Goal: Task Accomplishment & Management: Manage account settings

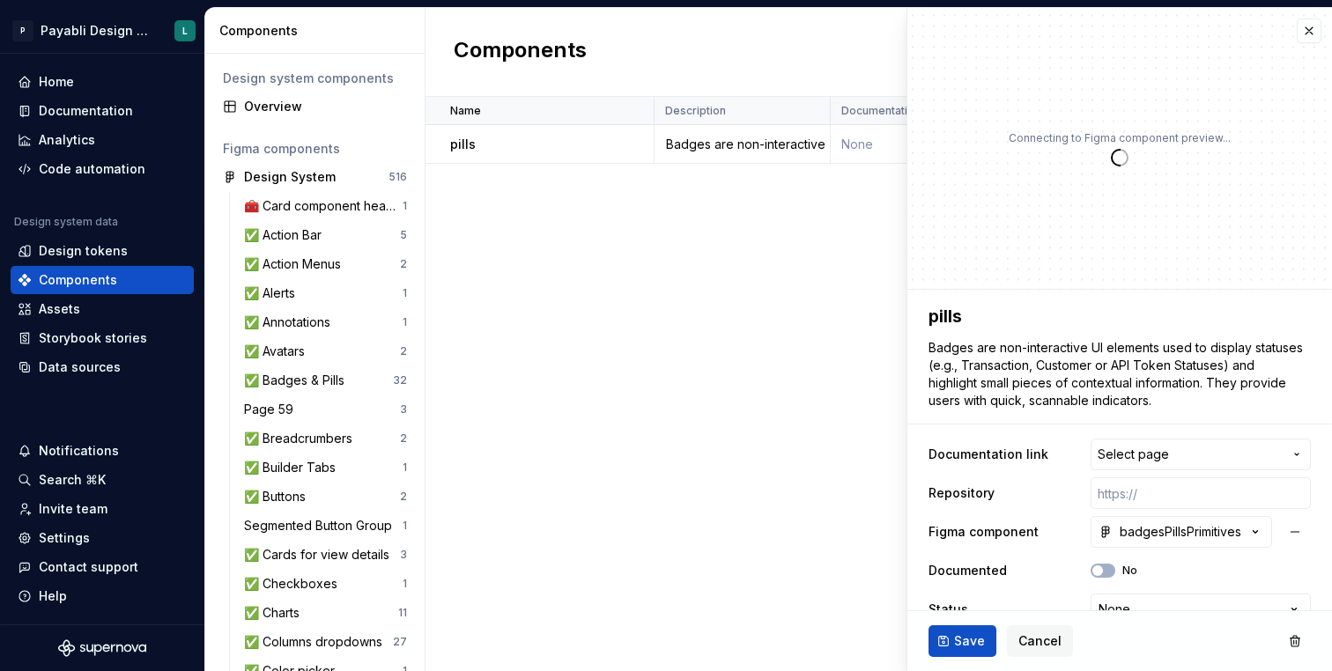
scroll to position [27, 0]
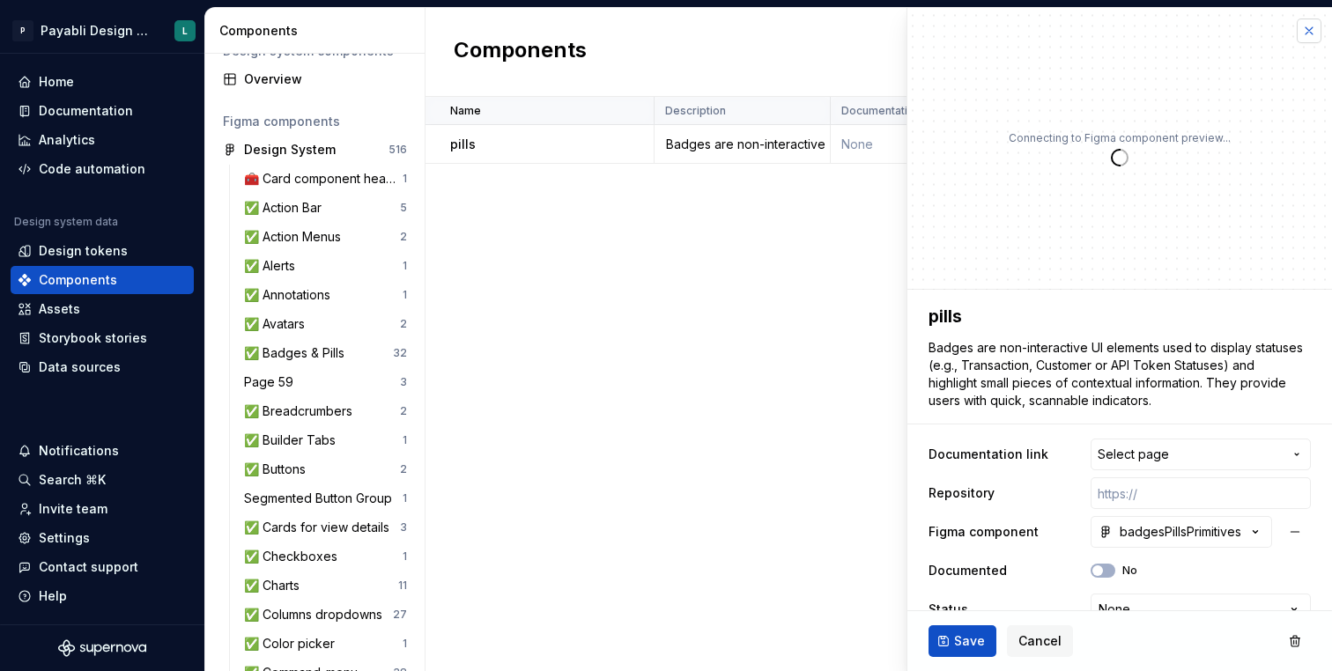
click at [1308, 33] on button "button" at bounding box center [1309, 31] width 25 height 25
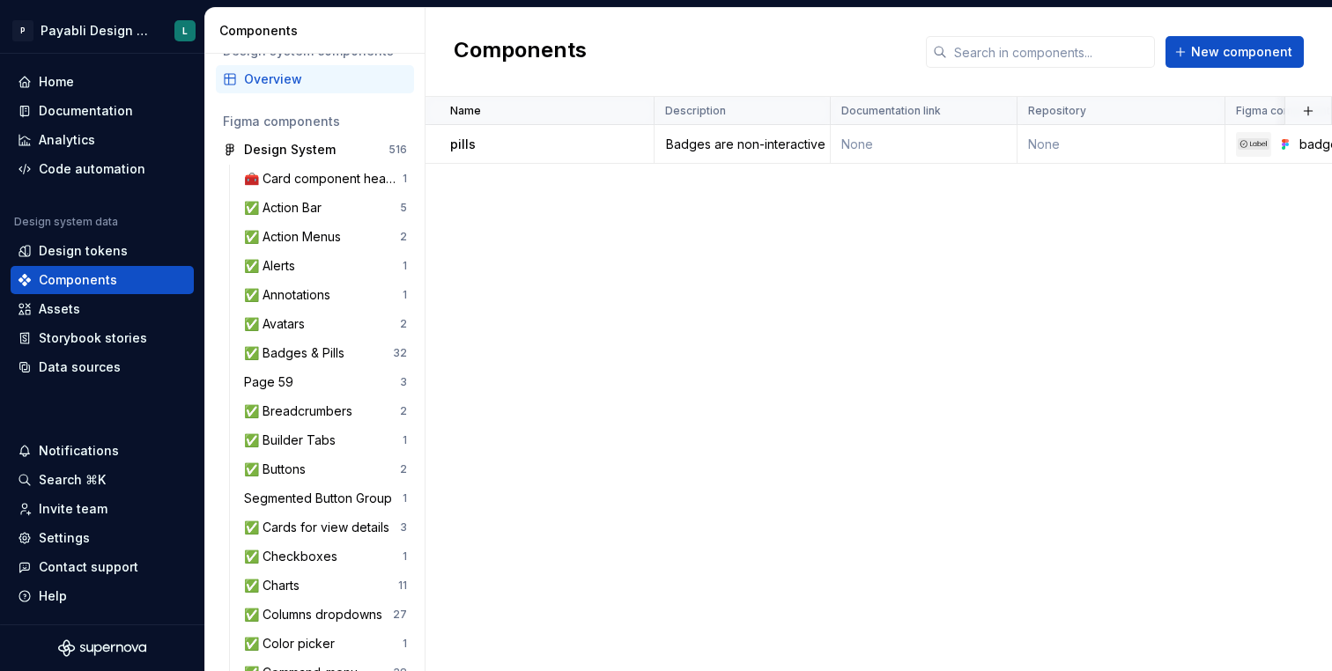
click at [584, 377] on div "Name Description Documentation link Repository Figma component Documented Statu…" at bounding box center [879, 384] width 907 height 574
click at [509, 151] on div "pills" at bounding box center [551, 145] width 203 height 18
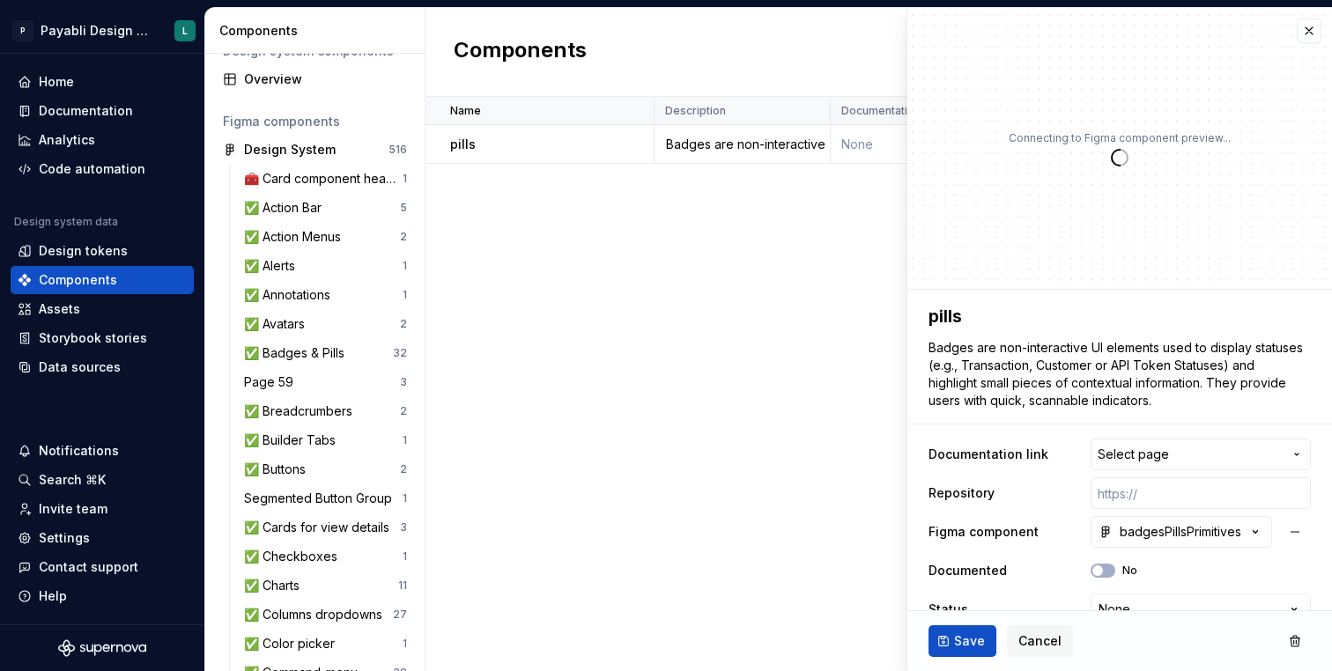
type textarea "*"
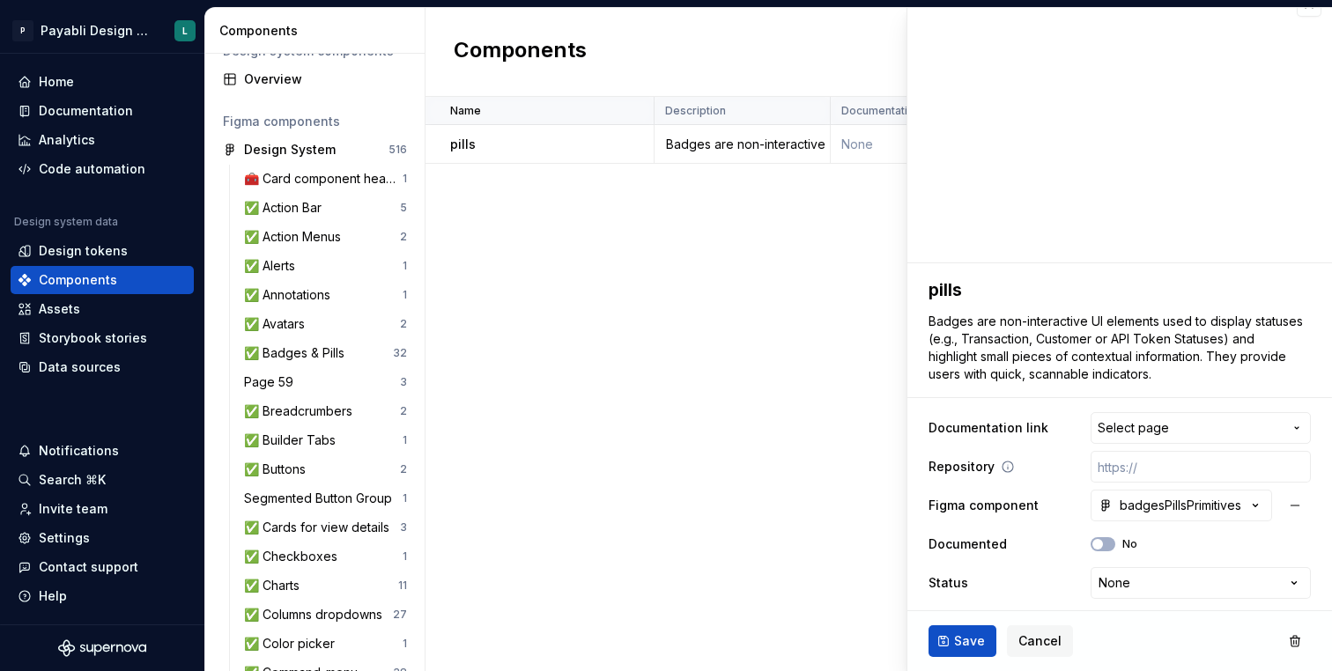
scroll to position [29, 0]
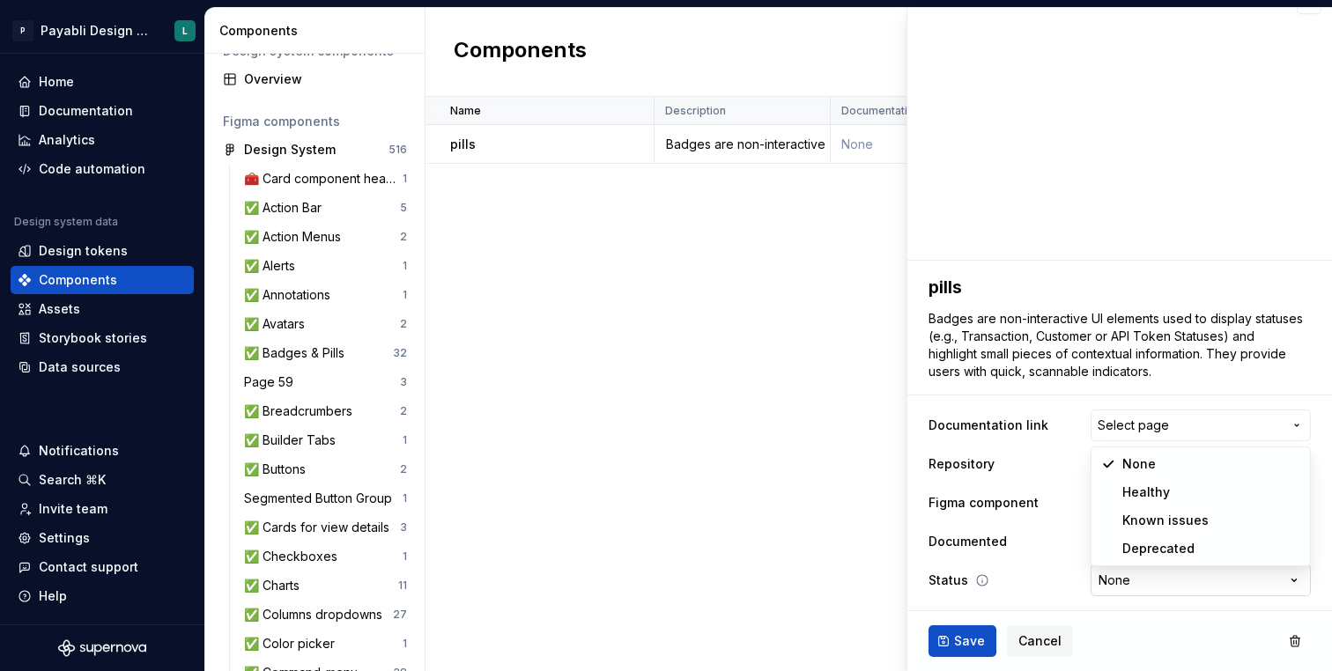
click at [1142, 582] on html "P Payabli Design System L Home Documentation Analytics Code automation Design s…" at bounding box center [666, 335] width 1332 height 671
select select "**********"
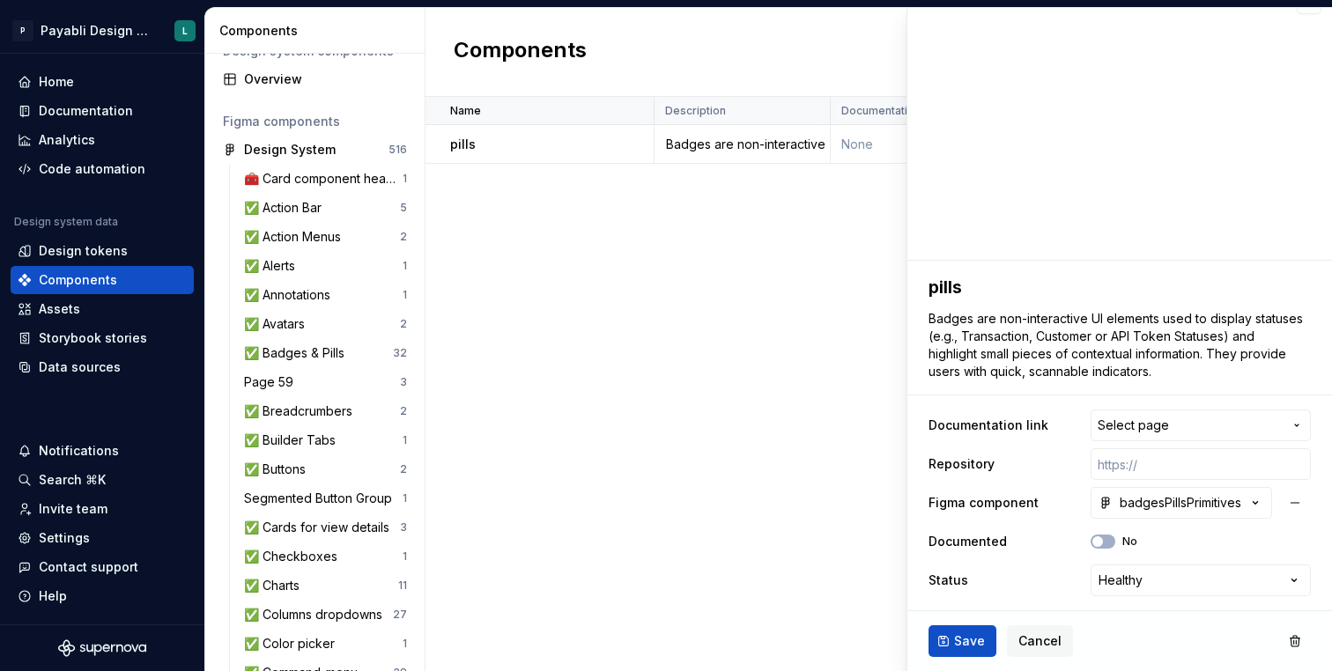
click at [472, 264] on div "Name Description Documentation link Repository Figma component Documented Statu…" at bounding box center [879, 384] width 907 height 574
click at [957, 643] on span "Save" at bounding box center [969, 642] width 31 height 18
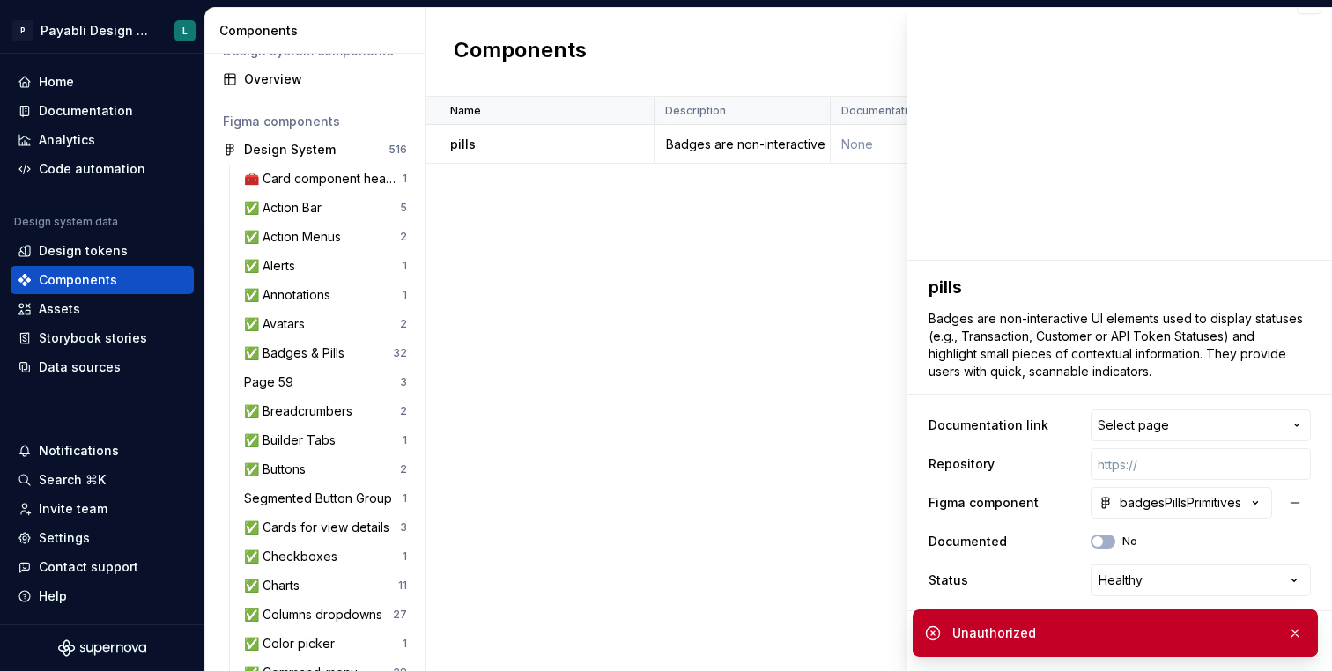
click at [818, 543] on div "Name Description Documentation link Repository Figma component Documented Statu…" at bounding box center [879, 384] width 907 height 574
click at [1012, 639] on div "Unauthorized" at bounding box center [1112, 634] width 321 height 18
click at [1296, 634] on button "button" at bounding box center [1295, 633] width 23 height 25
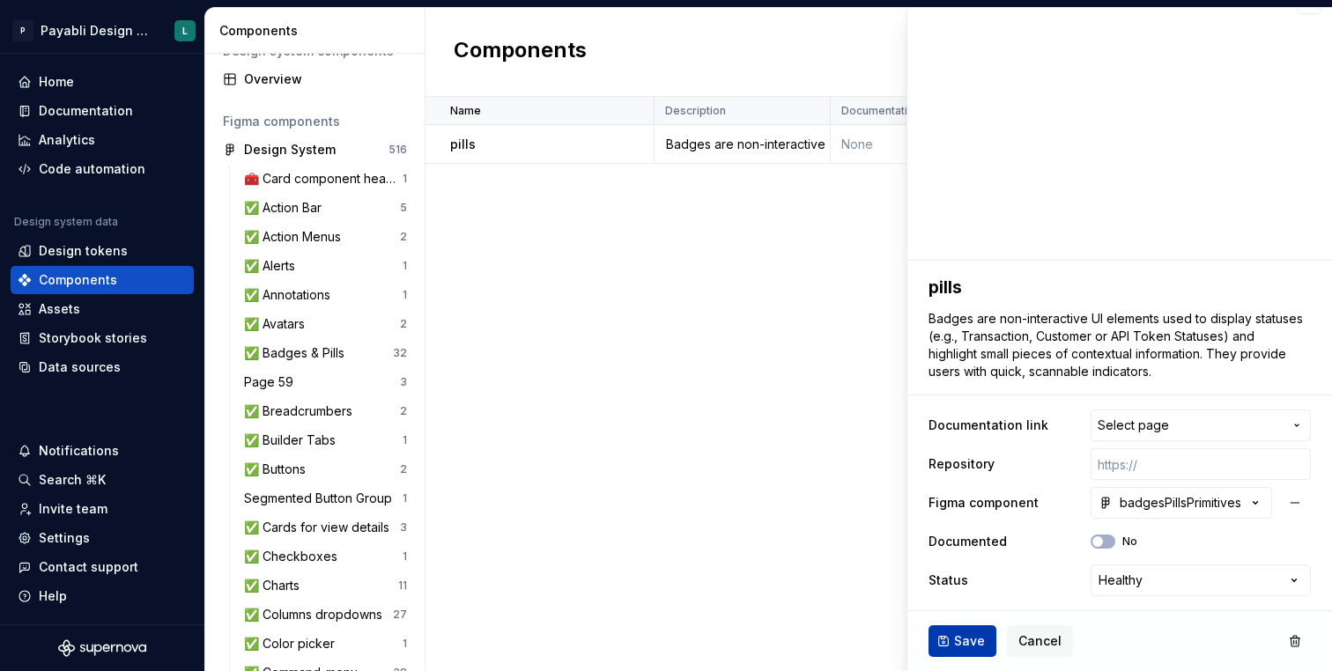
click at [961, 641] on span "Save" at bounding box center [969, 642] width 31 height 18
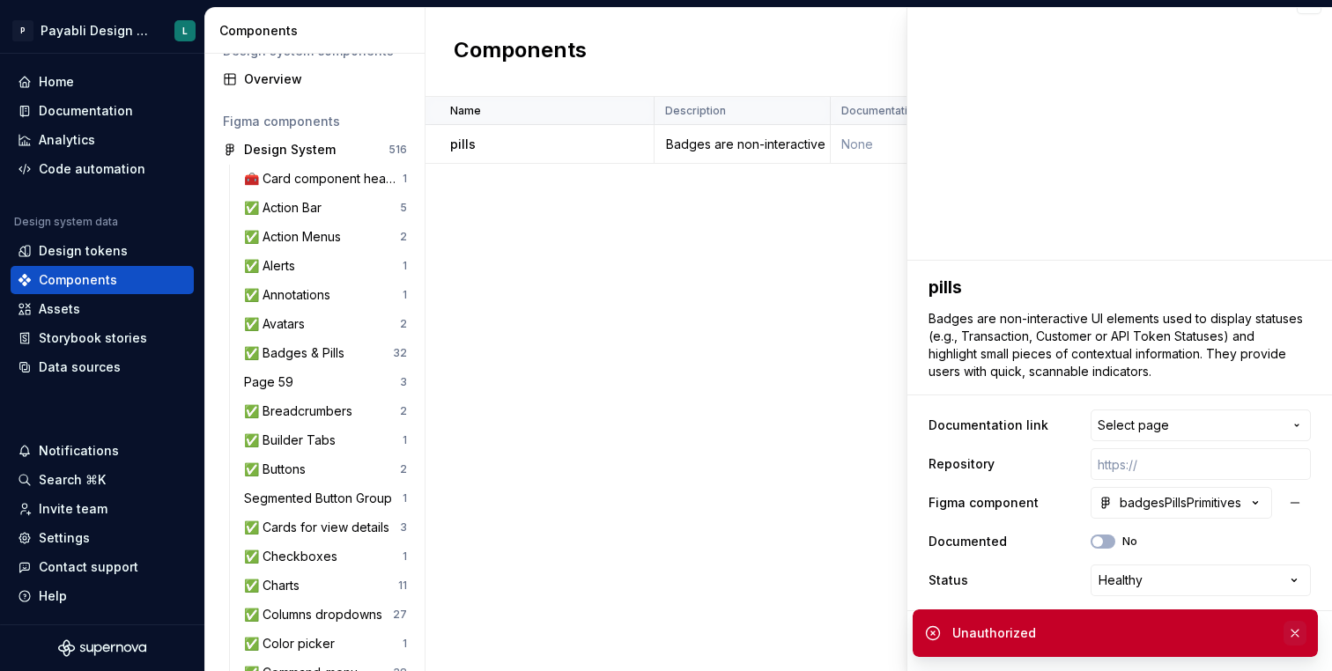
click at [1298, 630] on button "button" at bounding box center [1295, 633] width 23 height 25
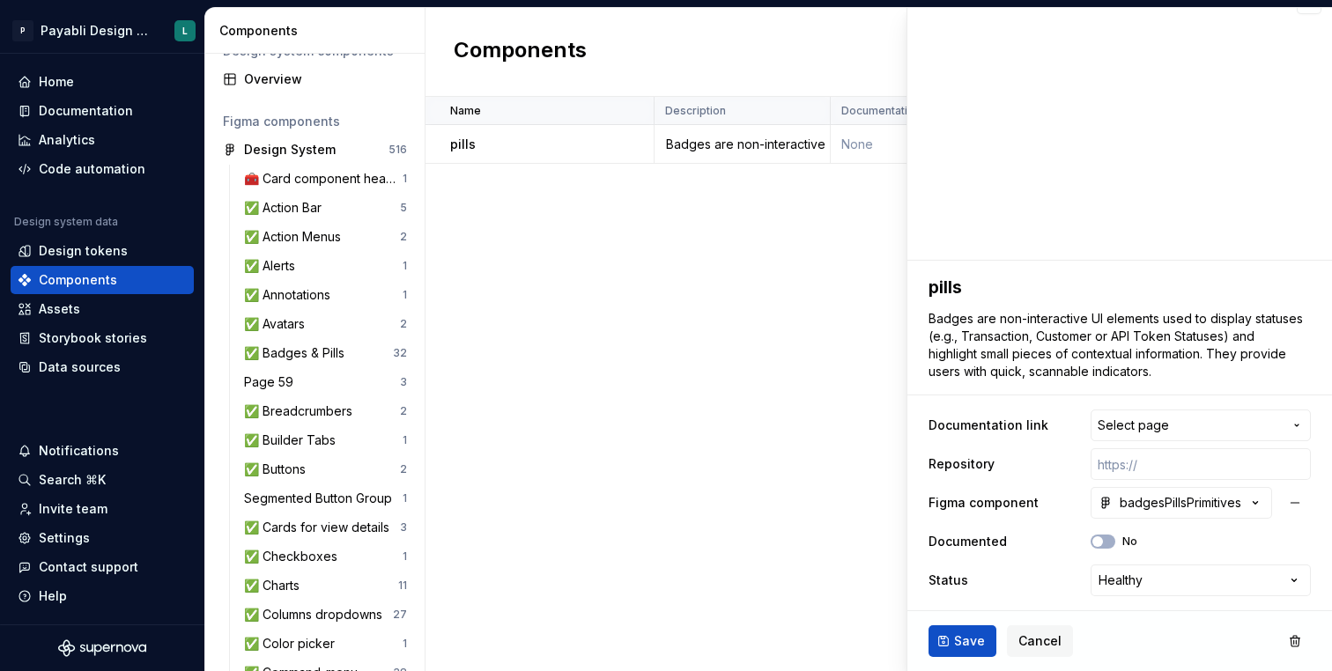
type textarea "*"
click at [1049, 640] on span "Cancel" at bounding box center [1040, 642] width 43 height 18
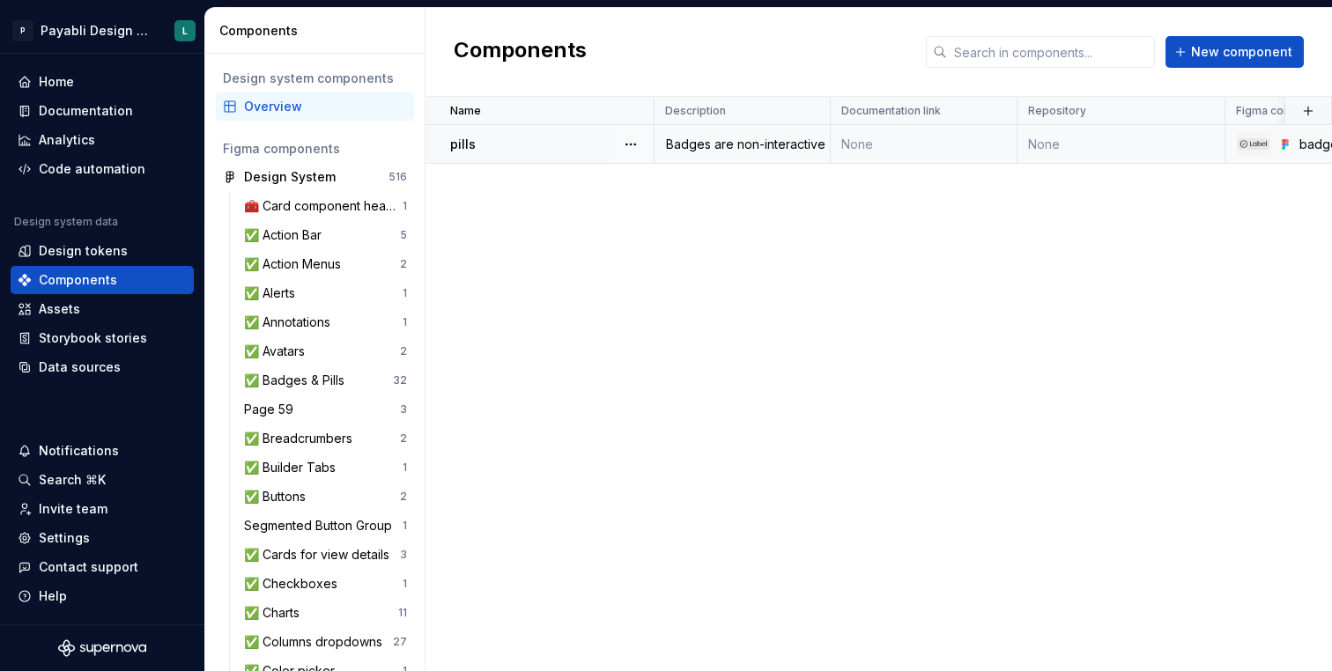
click at [1083, 138] on td "None" at bounding box center [1122, 144] width 208 height 39
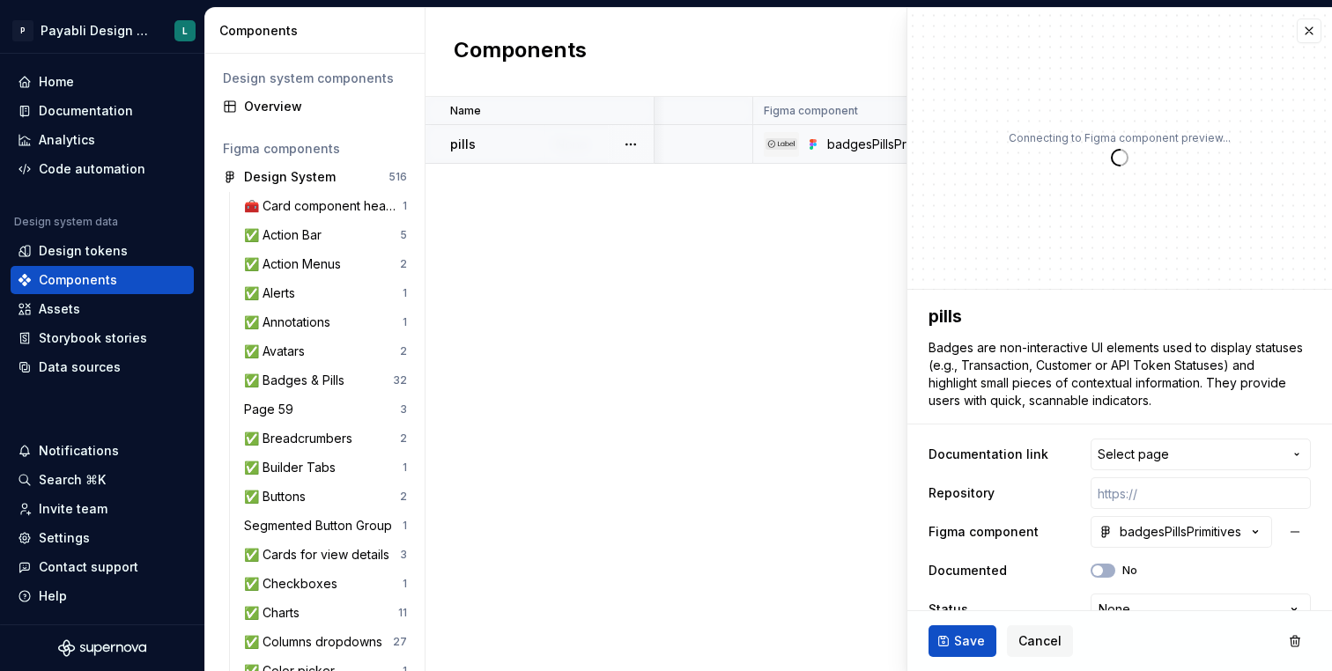
scroll to position [0, 472]
type textarea "*"
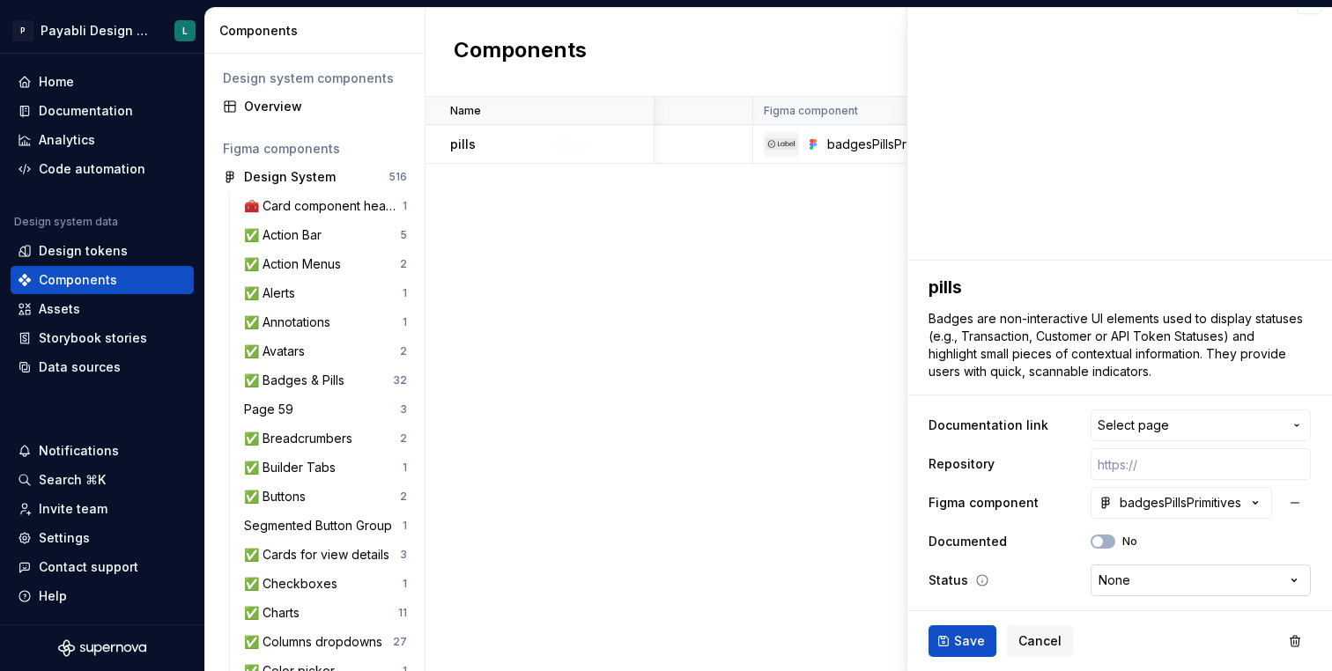
click at [1155, 584] on html "P Payabli Design System L Home Documentation Analytics Code automation Design s…" at bounding box center [666, 335] width 1332 height 671
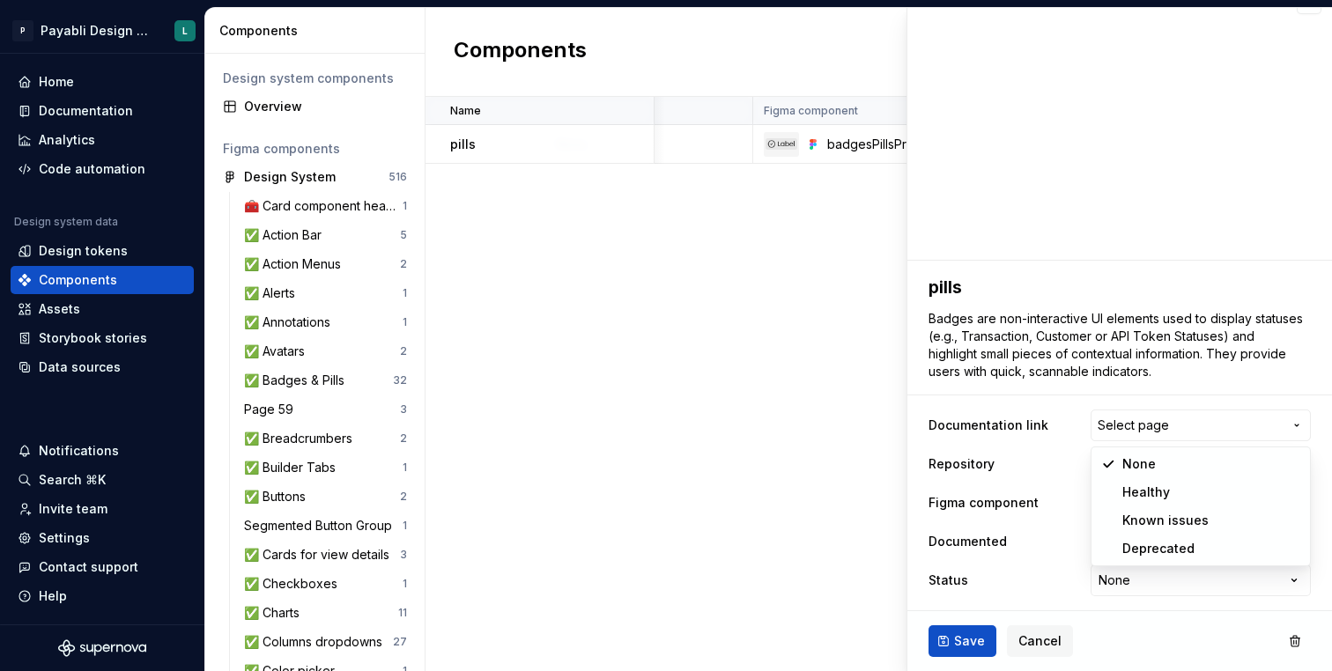
select select "**********"
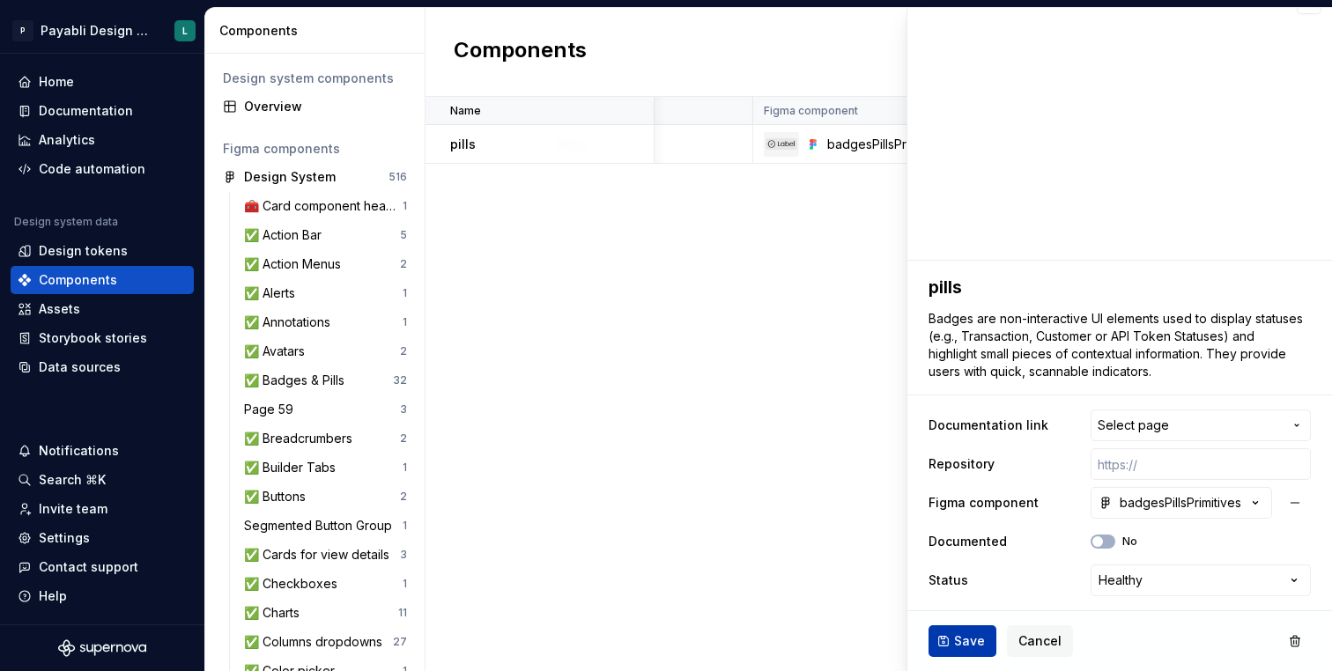
click at [954, 640] on span "Save" at bounding box center [969, 642] width 31 height 18
type textarea "*"
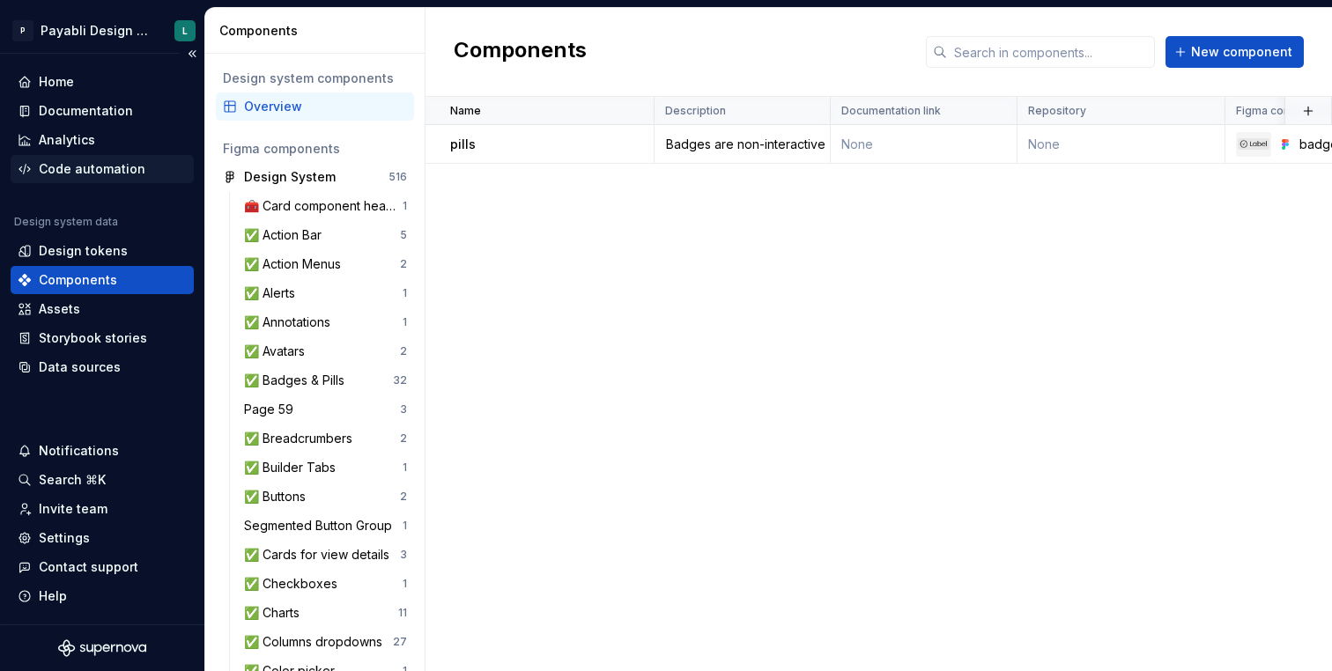
click at [82, 177] on div "Code automation" at bounding box center [92, 169] width 107 height 18
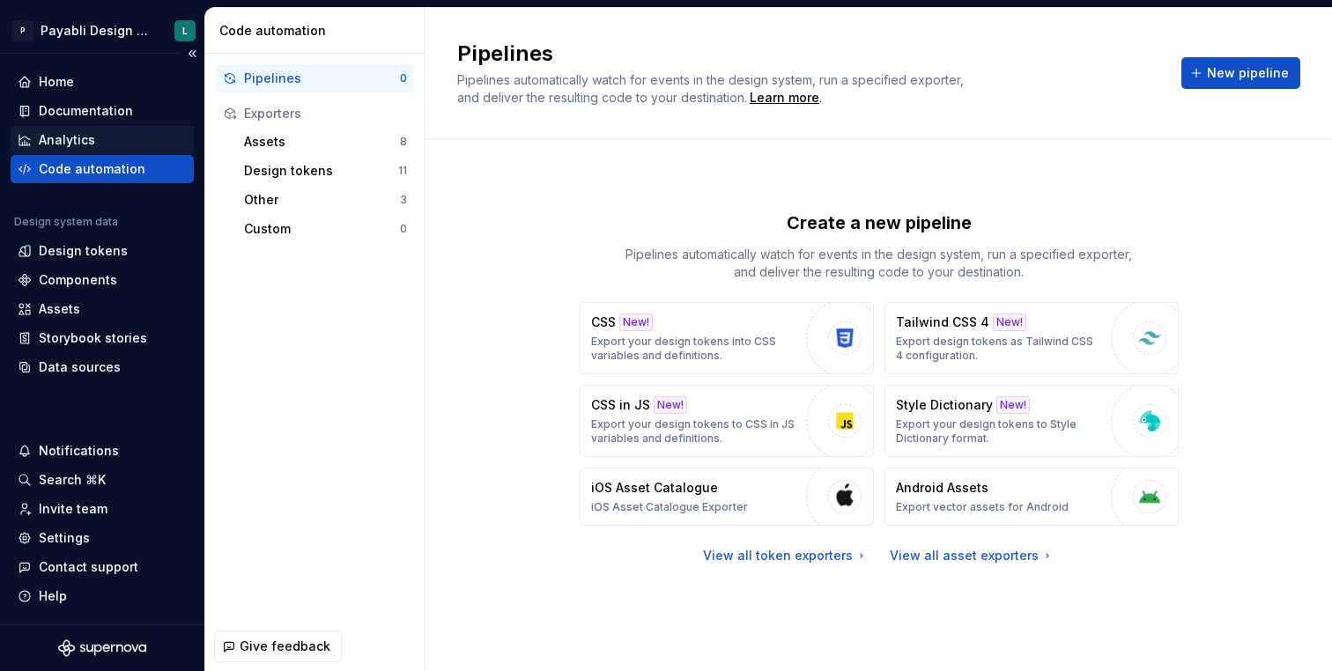
click at [89, 136] on div "Analytics" at bounding box center [67, 140] width 56 height 18
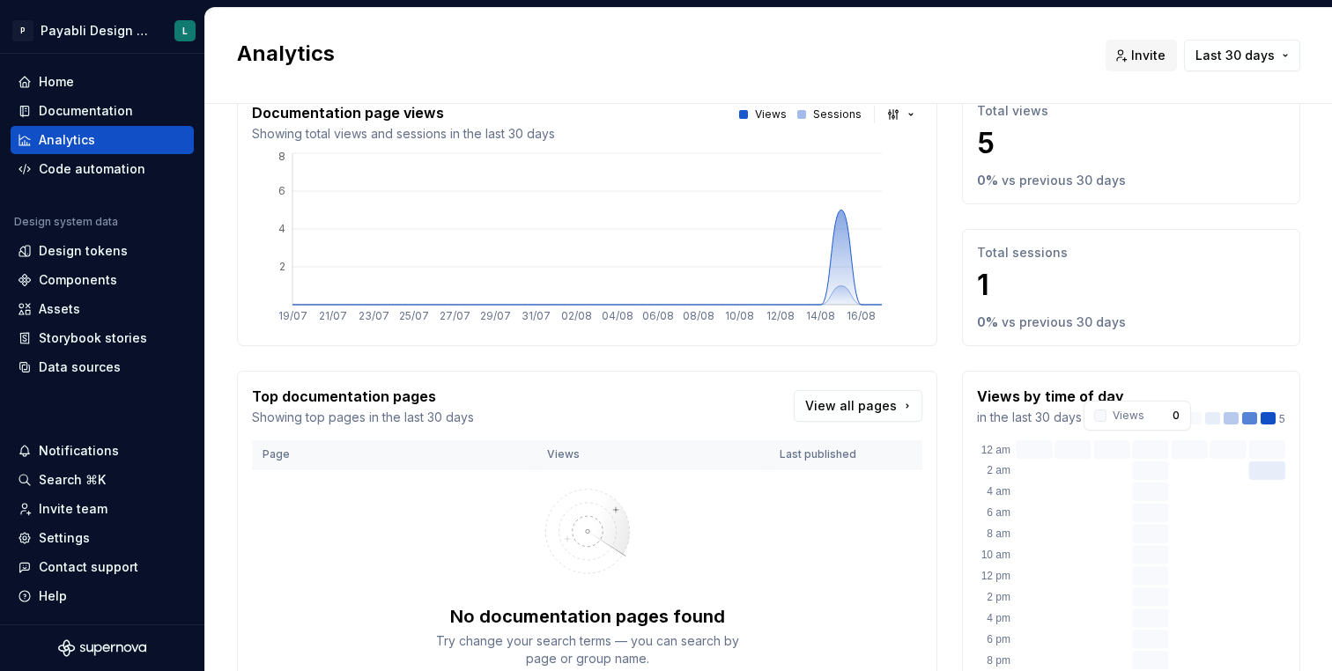
scroll to position [224, 0]
